Goal: Find specific page/section: Find specific page/section

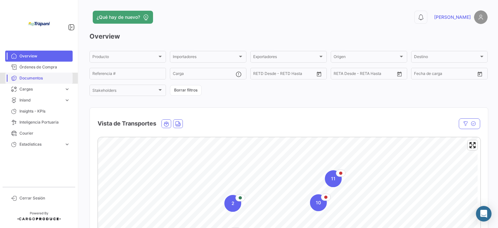
click at [32, 81] on link "Documentos" at bounding box center [38, 78] width 67 height 11
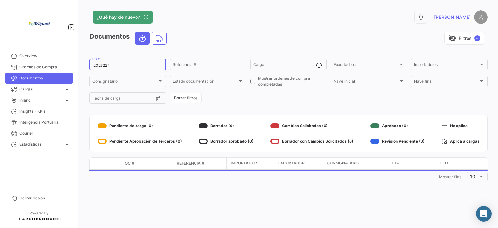
click at [122, 67] on input "I2025224" at bounding box center [127, 65] width 71 height 5
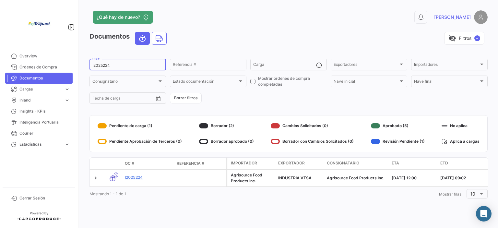
drag, startPoint x: 122, startPoint y: 67, endPoint x: 85, endPoint y: 62, distance: 37.3
click at [85, 62] on div "¿Qué hay de nuevo? 0 Pablo Documentos visibility_off Filtros ✓ I2025224 OC # Re…" at bounding box center [288, 114] width 419 height 228
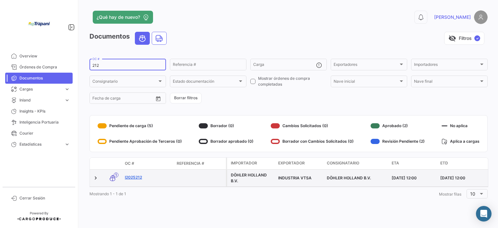
type input "212"
click at [141, 179] on link "I2025212" at bounding box center [148, 178] width 47 height 6
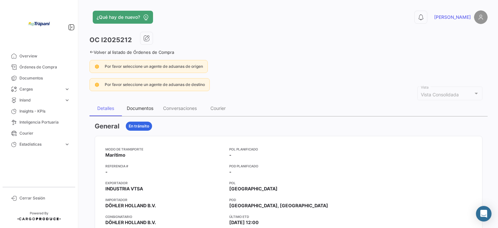
click at [144, 106] on div "Documentos" at bounding box center [140, 108] width 27 height 6
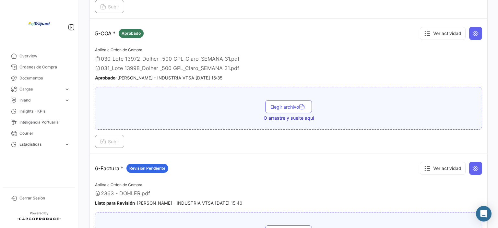
scroll to position [616, 0]
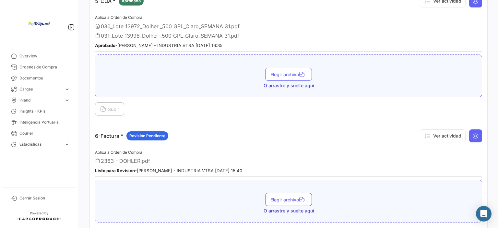
drag, startPoint x: 114, startPoint y: 166, endPoint x: 250, endPoint y: 195, distance: 139.1
click at [291, 172] on app-document-grouped "6-Factura * Revisión Pendiente Ver actividad Aplica a Orden de Compra 2363 - DO…" at bounding box center [288, 183] width 387 height 115
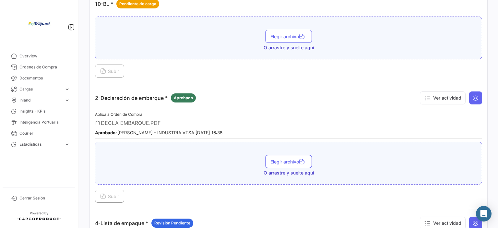
scroll to position [260, 0]
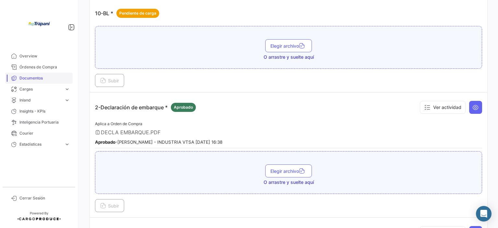
click at [46, 73] on link "Documentos" at bounding box center [38, 78] width 67 height 11
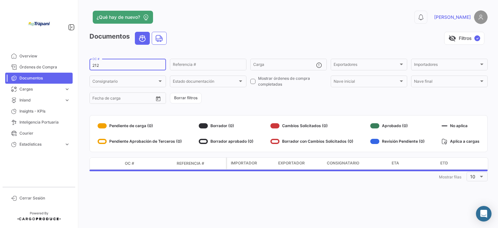
drag, startPoint x: 111, startPoint y: 66, endPoint x: 79, endPoint y: 61, distance: 32.9
click at [79, 61] on mat-sidenav-container "Overview Órdenes de Compra Documentos Cargas expand_more Cargas Marítimas Carga…" at bounding box center [249, 114] width 498 height 228
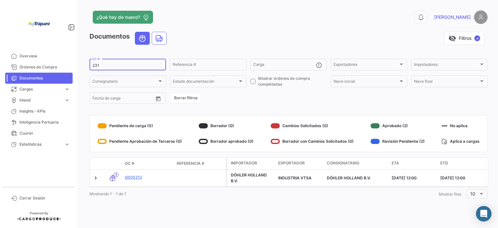
type input "231"
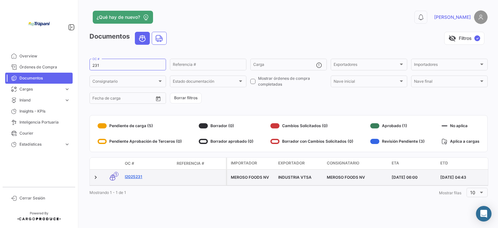
click at [136, 178] on link "I2025231" at bounding box center [148, 177] width 47 height 6
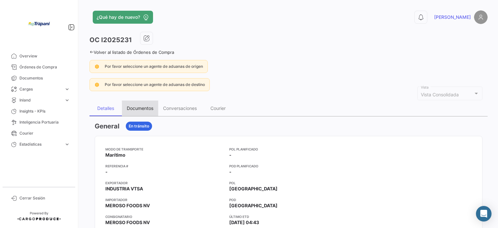
click at [136, 106] on div "Documentos" at bounding box center [140, 108] width 27 height 6
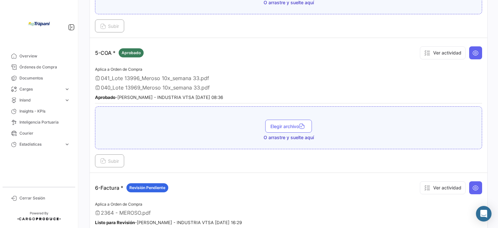
scroll to position [454, 0]
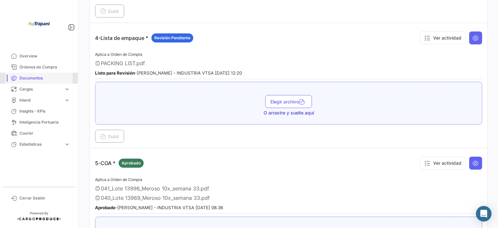
click at [44, 80] on span "Documentos" at bounding box center [44, 78] width 51 height 6
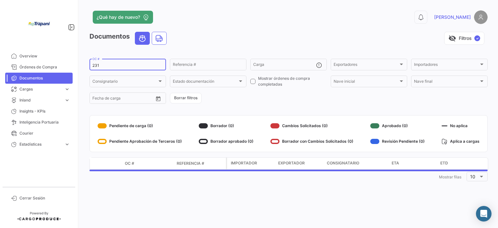
click at [112, 68] on input "231" at bounding box center [127, 65] width 71 height 5
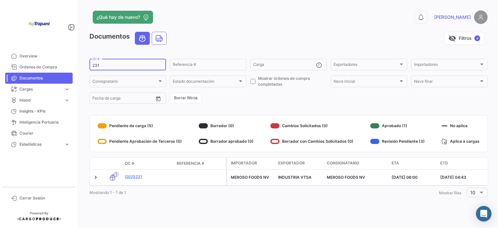
drag, startPoint x: 110, startPoint y: 66, endPoint x: 91, endPoint y: 63, distance: 19.7
click at [91, 63] on div "231 OC #" at bounding box center [128, 64] width 77 height 13
type input "240"
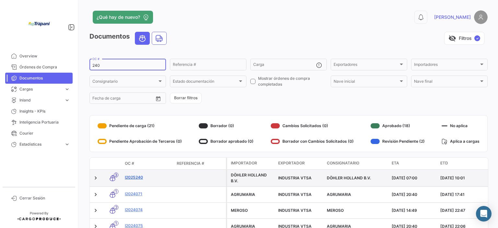
click at [134, 176] on link "I2025240" at bounding box center [148, 178] width 47 height 6
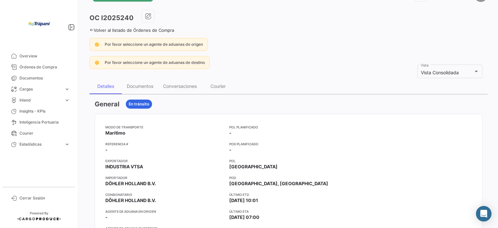
scroll to position [32, 0]
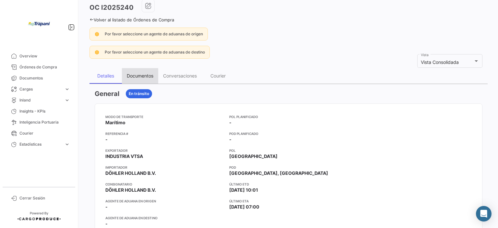
drag, startPoint x: 137, startPoint y: 74, endPoint x: 255, endPoint y: 106, distance: 121.8
click at [139, 75] on div "Documentos" at bounding box center [140, 76] width 27 height 6
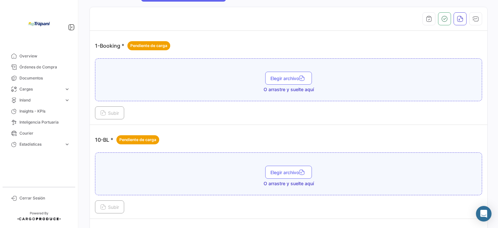
scroll to position [68, 0]
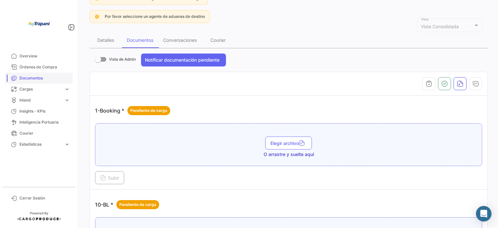
click at [38, 78] on span "Documentos" at bounding box center [44, 78] width 51 height 6
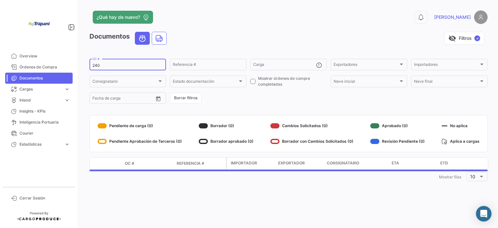
click at [98, 63] on div "240 OC #" at bounding box center [127, 64] width 71 height 13
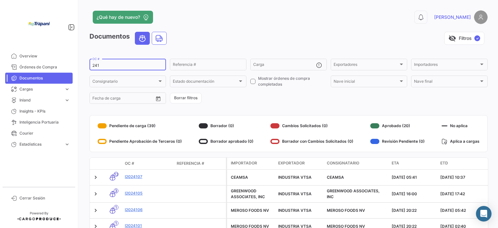
drag, startPoint x: 105, startPoint y: 65, endPoint x: 78, endPoint y: 60, distance: 27.9
click at [78, 60] on mat-sidenav-container "Overview Órdenes de Compra Documentos Cargas expand_more Cargas Marítimas Carga…" at bounding box center [249, 114] width 498 height 228
type input "2025241"
